Goal: Information Seeking & Learning: Check status

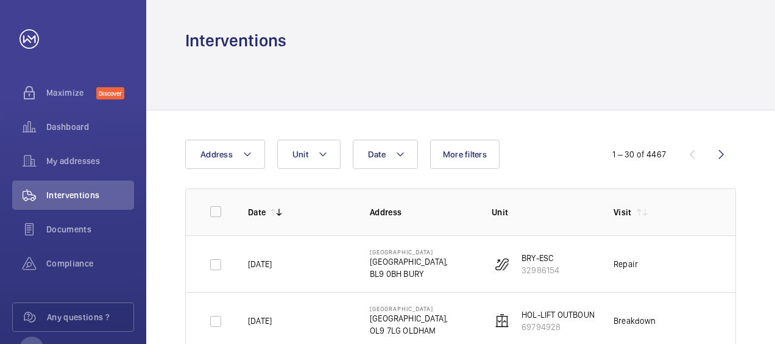
scroll to position [130, 0]
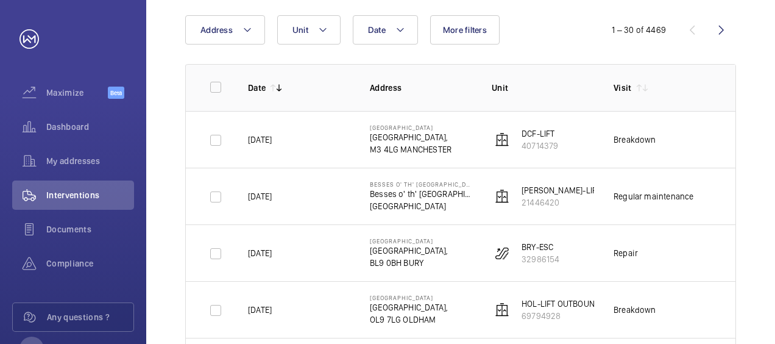
scroll to position [122, 0]
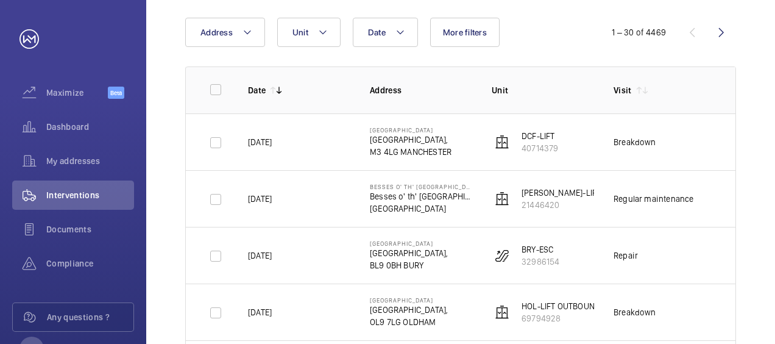
click at [722, 196] on td "---" at bounding box center [746, 198] width 61 height 57
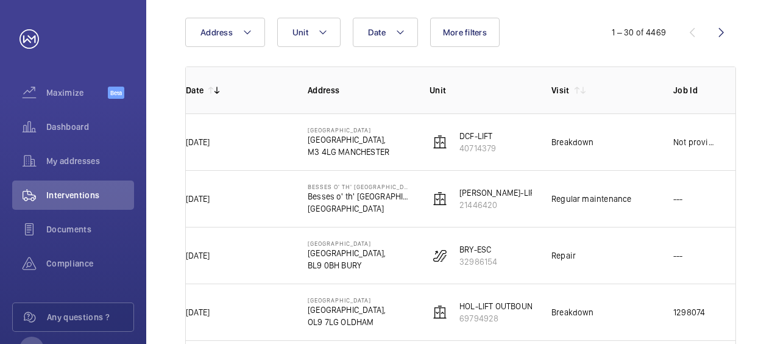
scroll to position [0, 85]
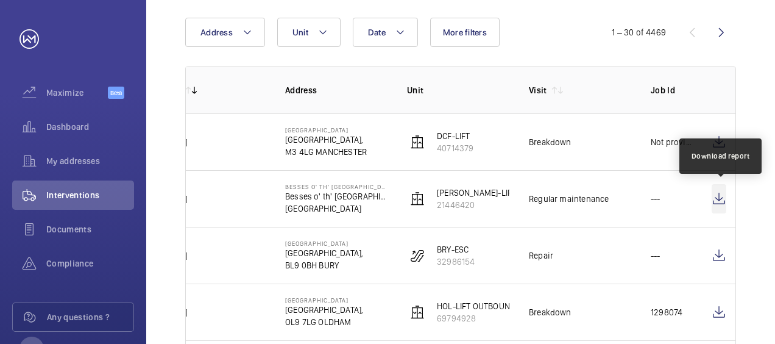
click at [722, 196] on wm-front-icon-button at bounding box center [718, 198] width 15 height 29
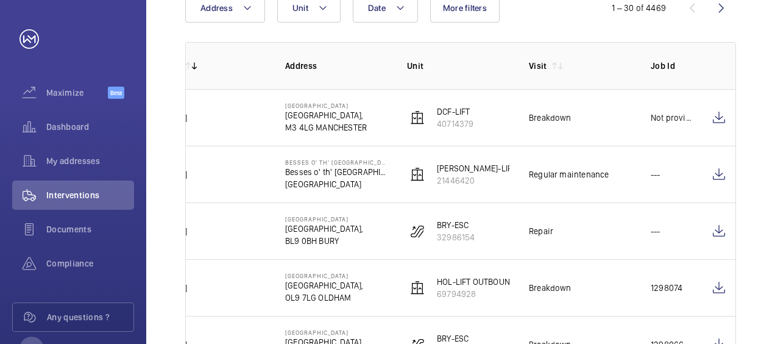
scroll to position [171, 0]
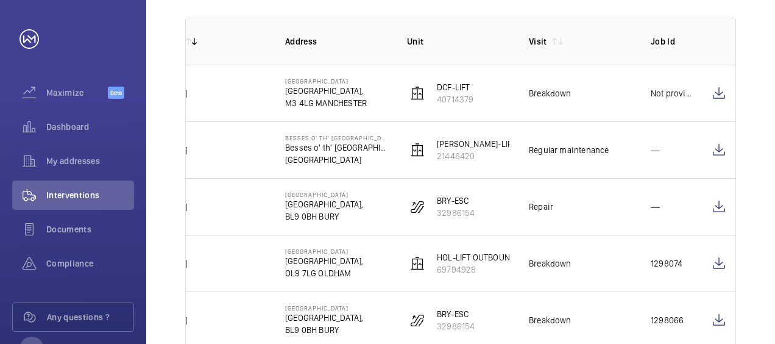
click at [241, 84] on td "[DATE]" at bounding box center [205, 93] width 122 height 57
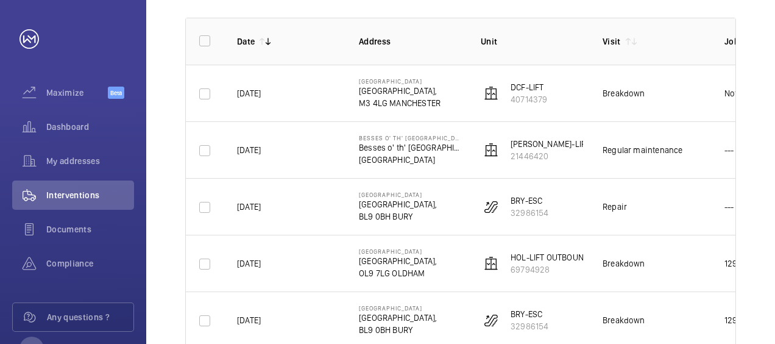
scroll to position [0, 0]
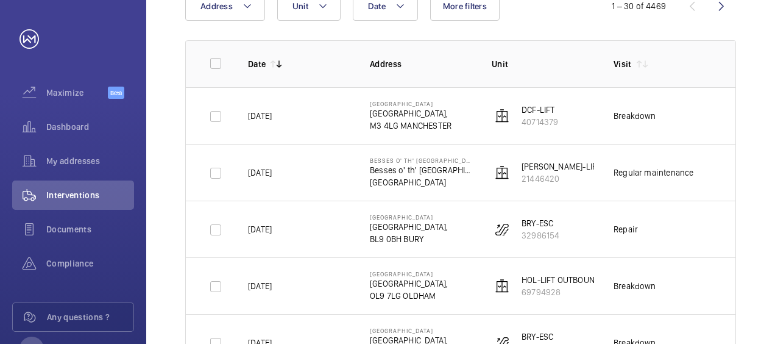
scroll to position [146, 0]
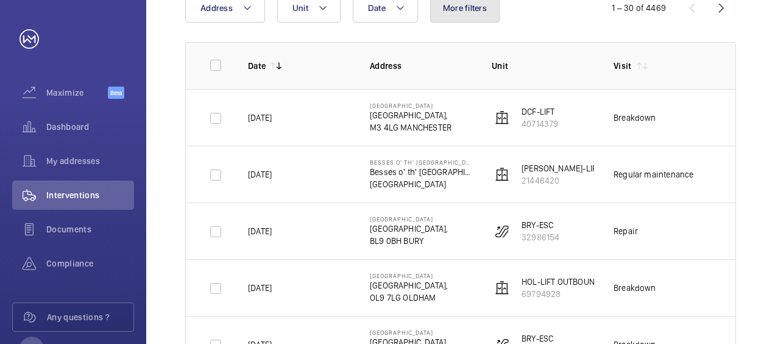
click at [468, 3] on span "More filters" at bounding box center [465, 8] width 44 height 10
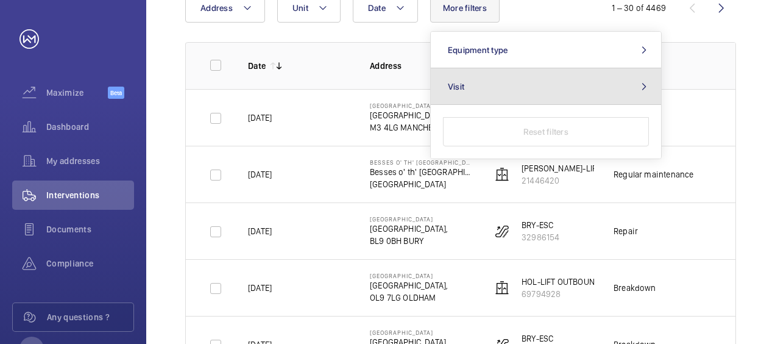
click at [463, 88] on button "Visit" at bounding box center [546, 86] width 230 height 37
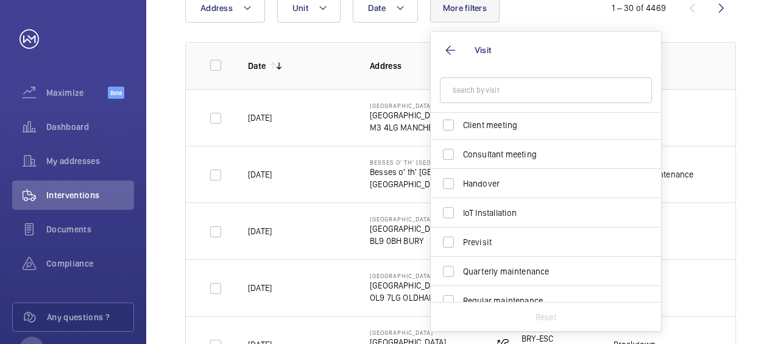
scroll to position [68, 0]
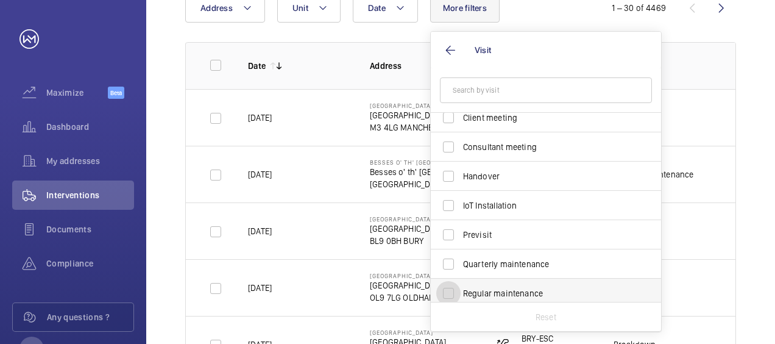
click at [445, 289] on input "Regular maintenance" at bounding box center [448, 293] width 24 height 24
checkbox input "true"
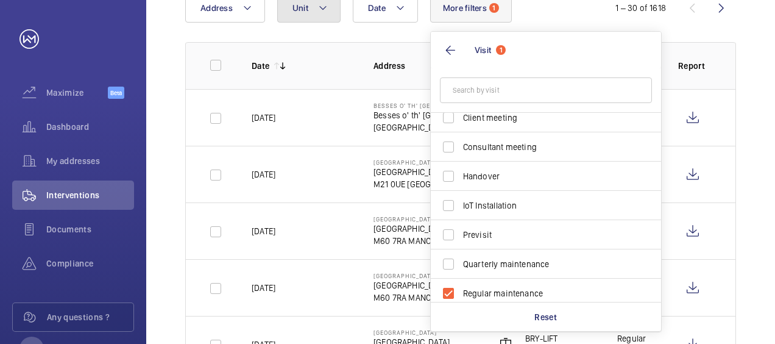
click at [293, 12] on span "Unit" at bounding box center [300, 8] width 16 height 10
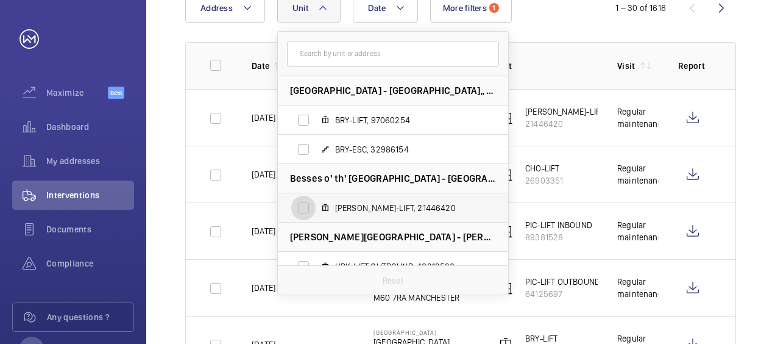
click at [302, 208] on input "BOB-LIFT, 21446420" at bounding box center [303, 208] width 24 height 24
checkbox input "true"
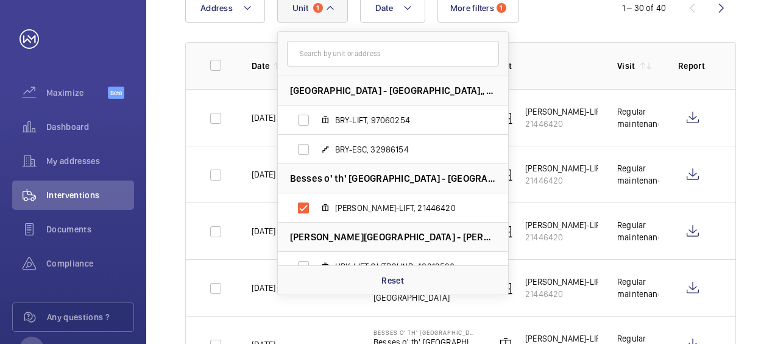
click at [560, 11] on div "Date Address Unit 1 Bury Railway Station - Bury Railway Station,, BL9 0BH BURY …" at bounding box center [387, 7] width 404 height 29
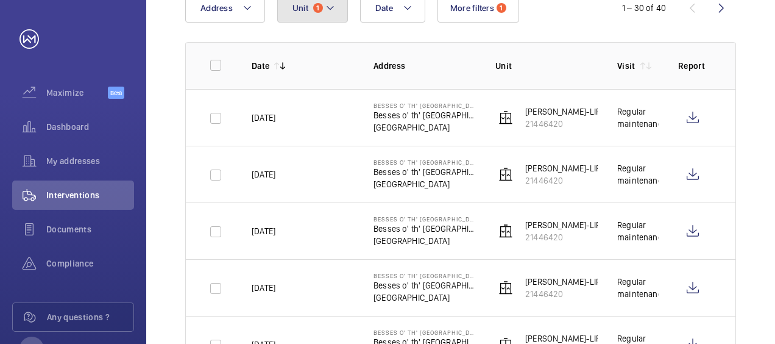
click at [328, 12] on mat-icon at bounding box center [330, 8] width 10 height 15
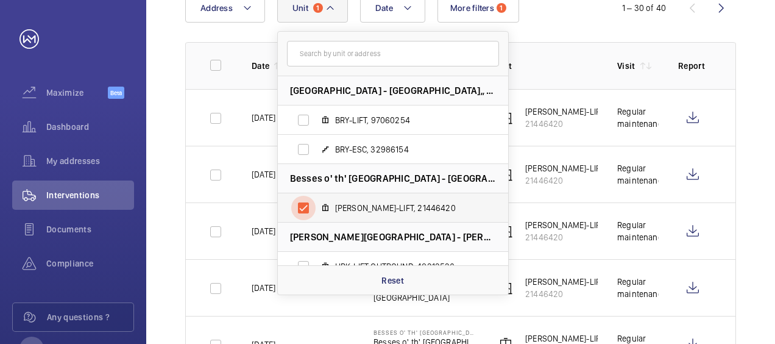
click at [305, 203] on input "BOB-LIFT, 21446420" at bounding box center [303, 208] width 24 height 24
checkbox input "false"
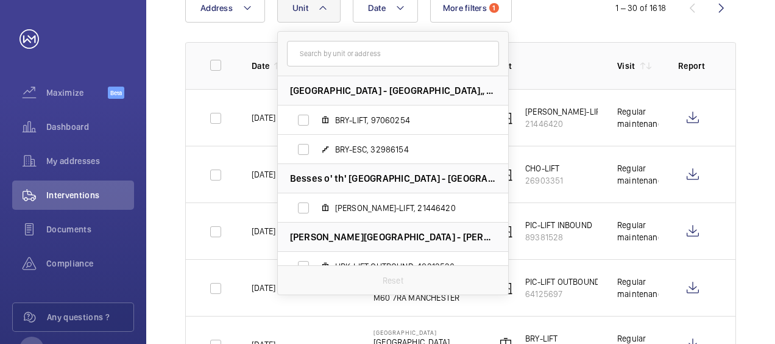
click at [541, 21] on div "Date Address Unit Bury Railway Station - Bury Railway Station,, BL9 0BH BURY BR…" at bounding box center [387, 7] width 404 height 29
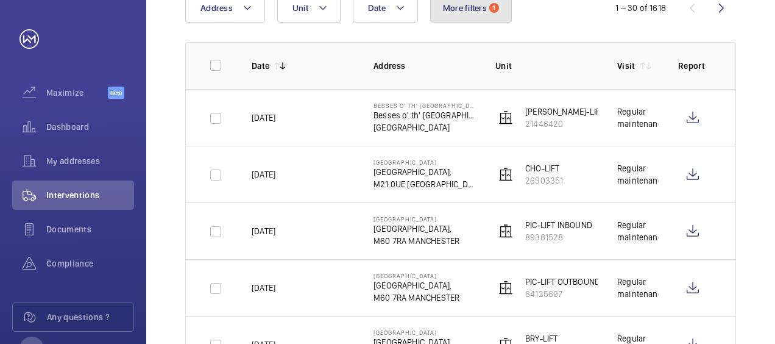
click at [463, 16] on button "More filters 1" at bounding box center [471, 7] width 82 height 29
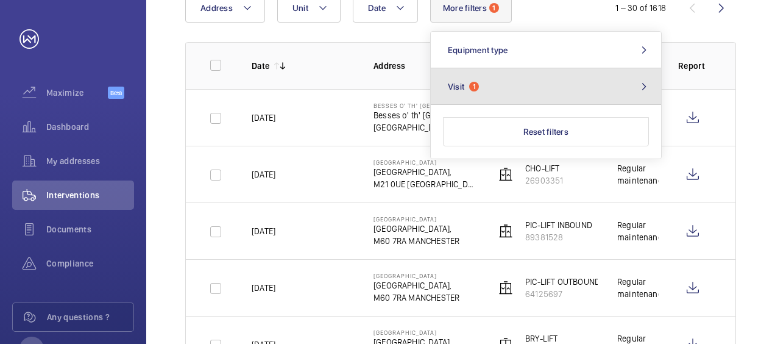
click at [474, 88] on span "1" at bounding box center [474, 87] width 10 height 10
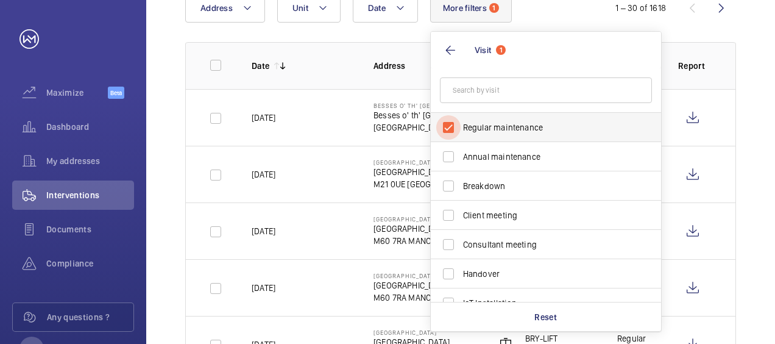
click at [447, 129] on input "Regular maintenance" at bounding box center [448, 127] width 24 height 24
checkbox input "false"
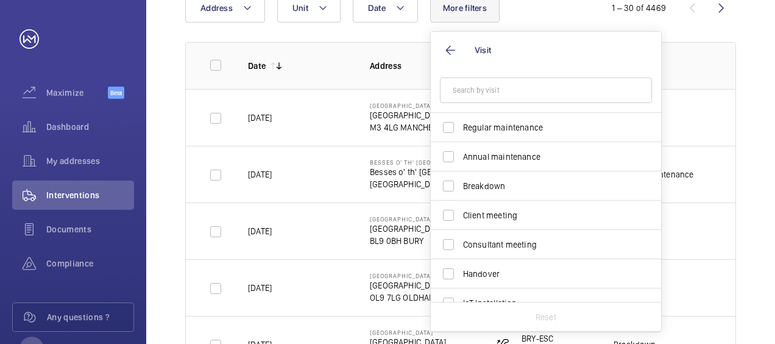
click at [568, 15] on div "Date Address Unit More filters Visit Regular maintenance Annual maintenance Bre…" at bounding box center [387, 7] width 404 height 29
